Goal: Task Accomplishment & Management: Use online tool/utility

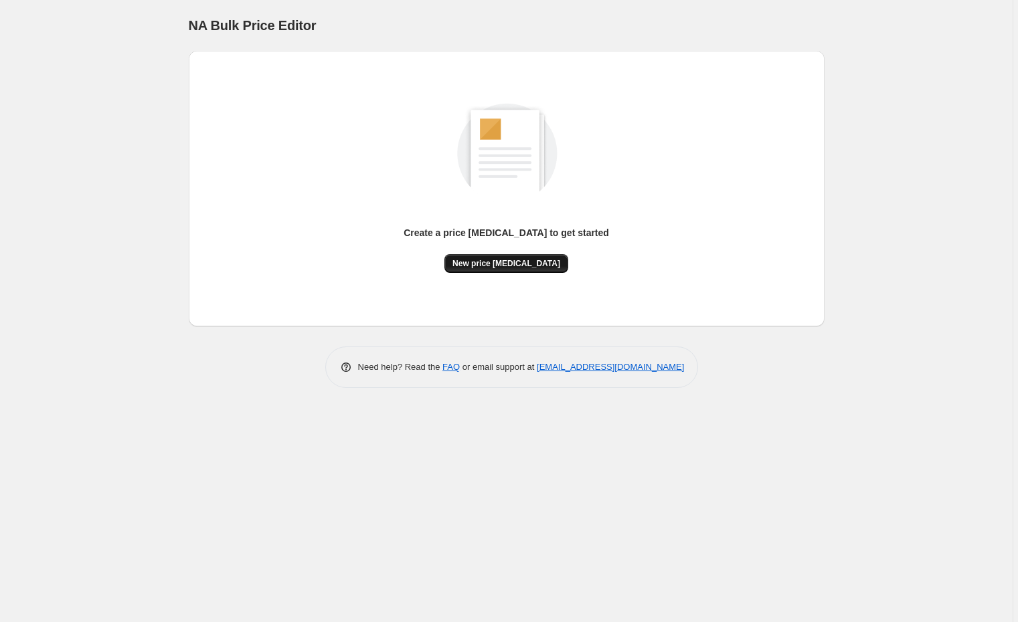
click at [474, 260] on span "New price [MEDICAL_DATA]" at bounding box center [506, 263] width 108 height 11
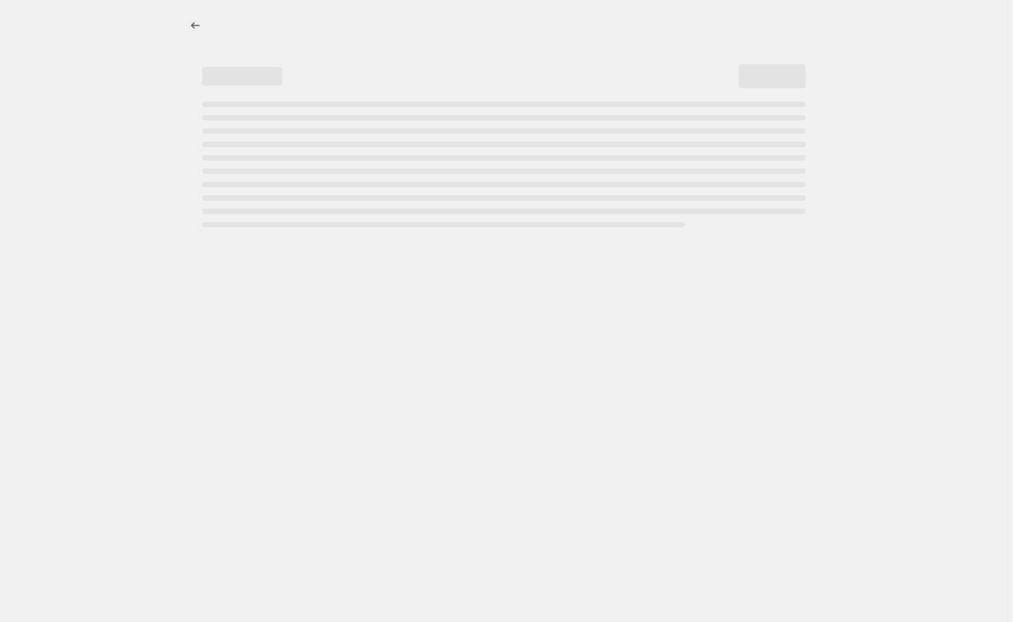
select select "percentage"
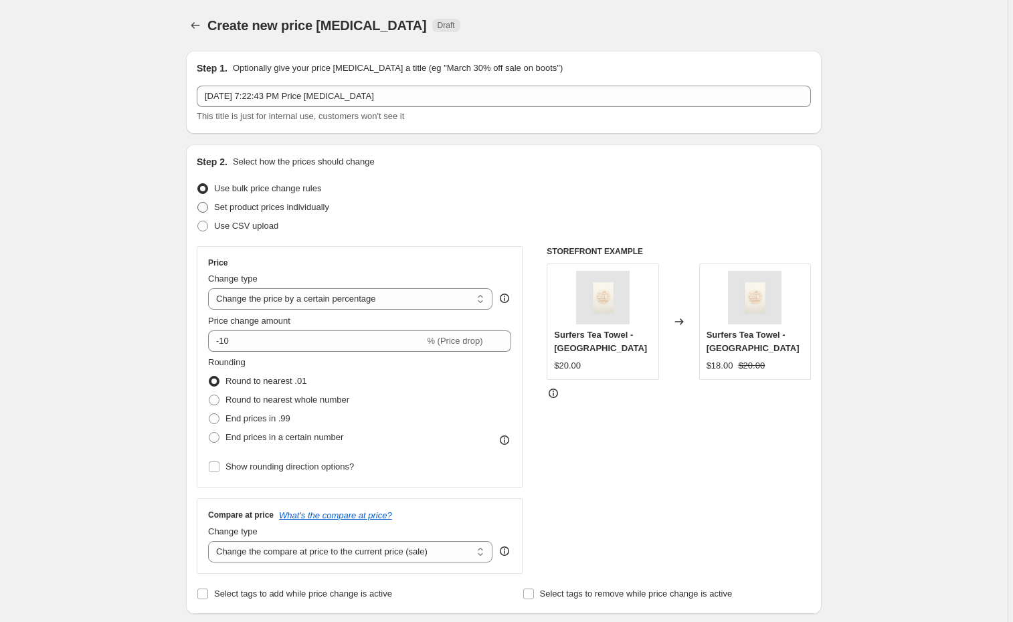
click at [208, 205] on span at bounding box center [202, 207] width 11 height 11
click at [198, 203] on input "Set product prices individually" at bounding box center [197, 202] width 1 height 1
radio input "true"
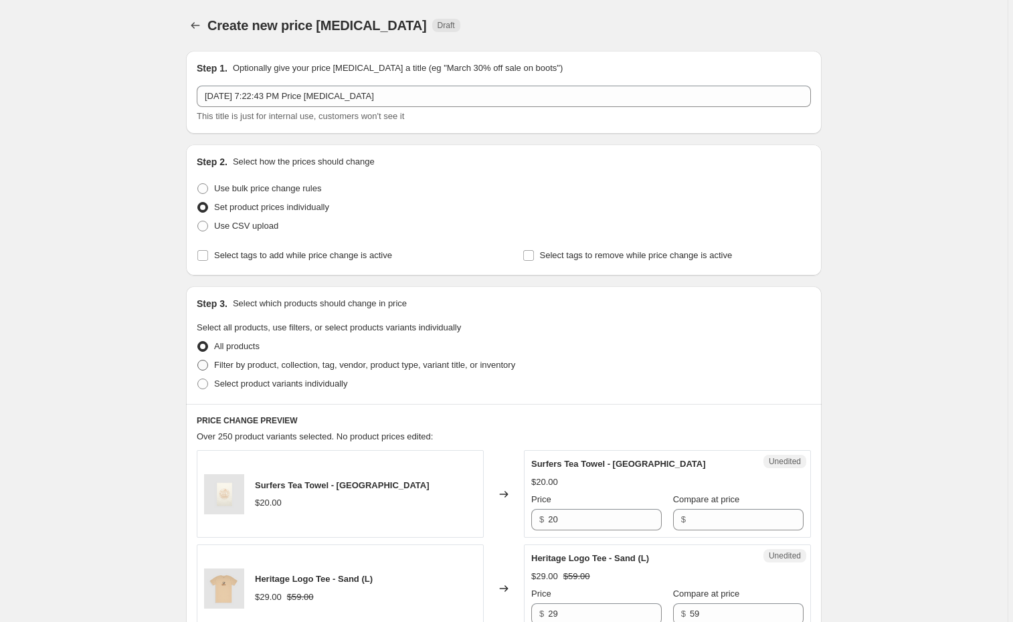
click at [203, 363] on span at bounding box center [202, 365] width 11 height 11
click at [198, 361] on input "Filter by product, collection, tag, vendor, product type, variant title, or inv…" at bounding box center [197, 360] width 1 height 1
radio input "true"
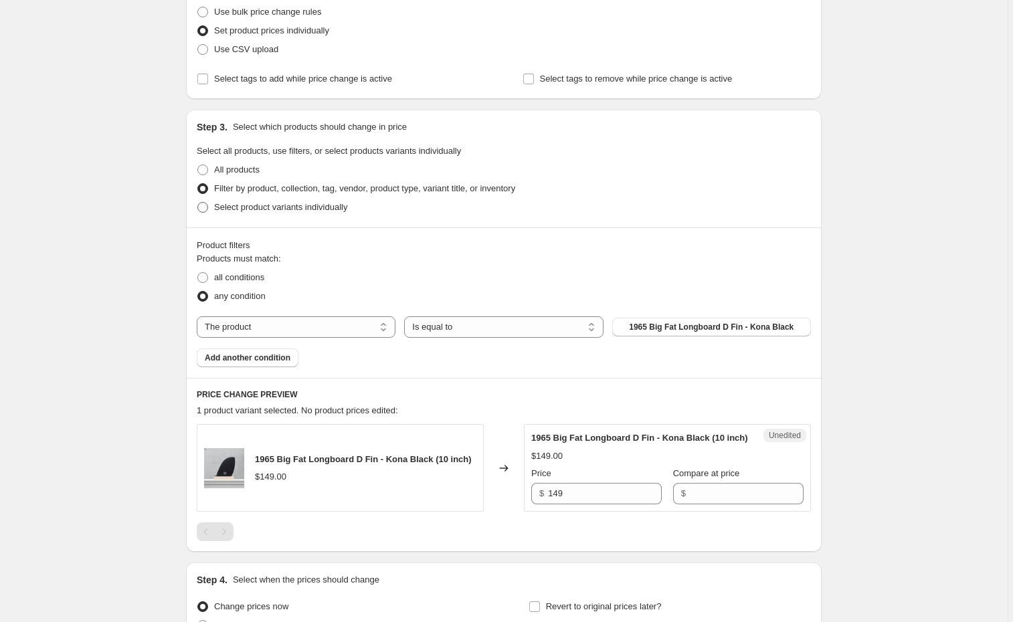
scroll to position [205, 0]
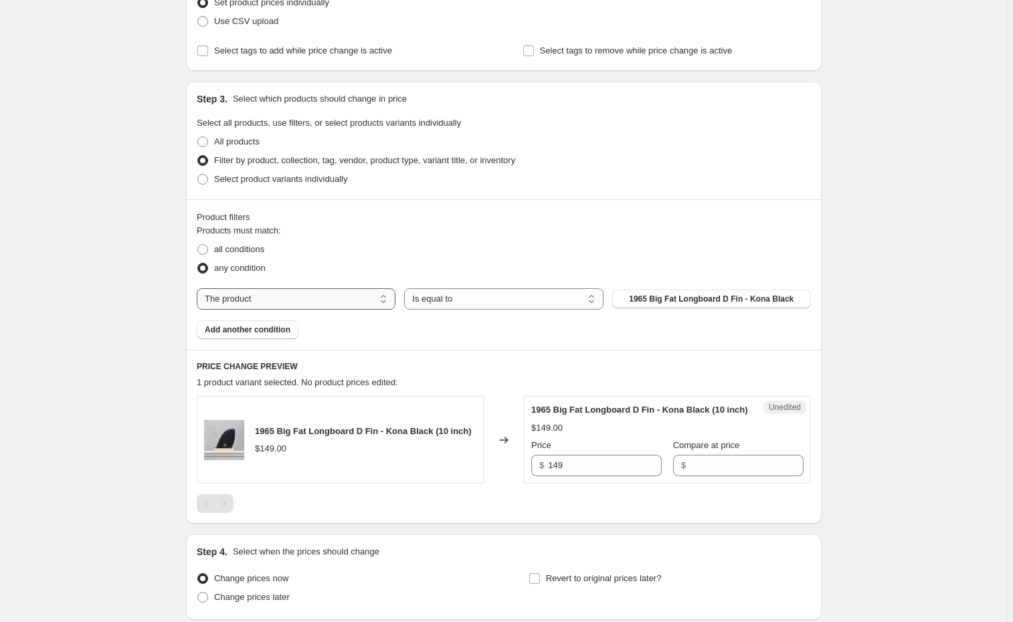
select select "product_status"
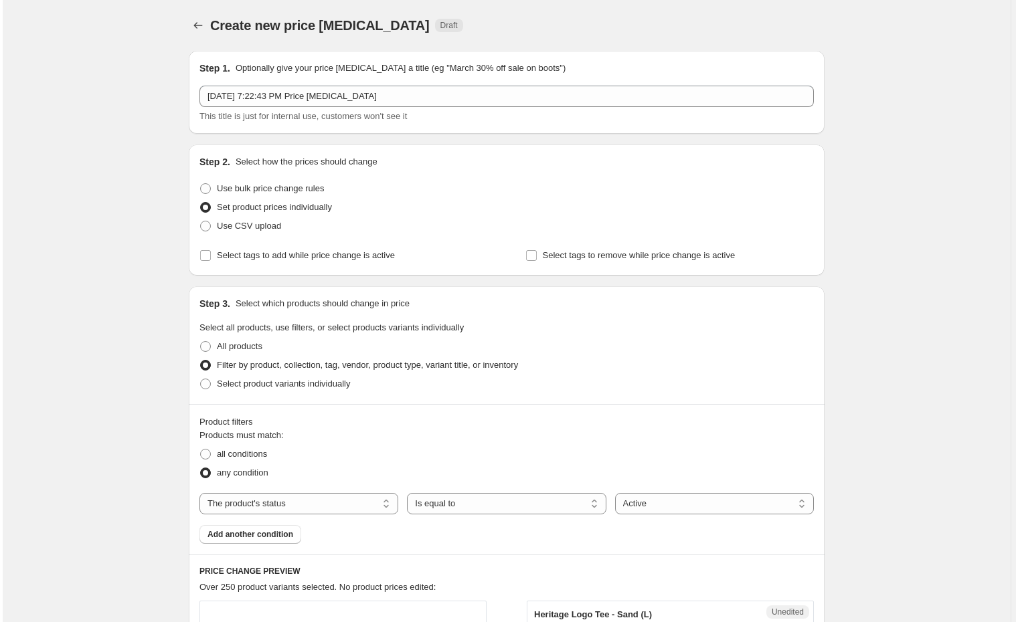
scroll to position [0, 0]
click at [195, 27] on icon "Price change jobs" at bounding box center [195, 25] width 9 height 7
